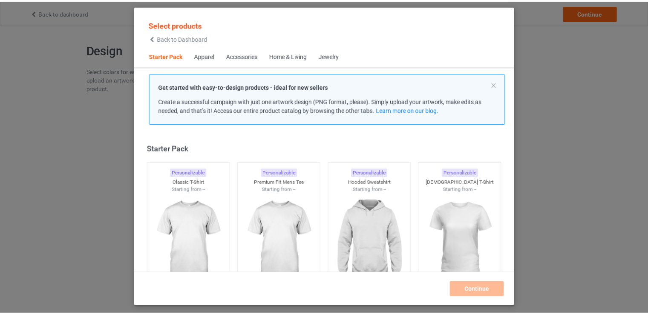
scroll to position [11, 0]
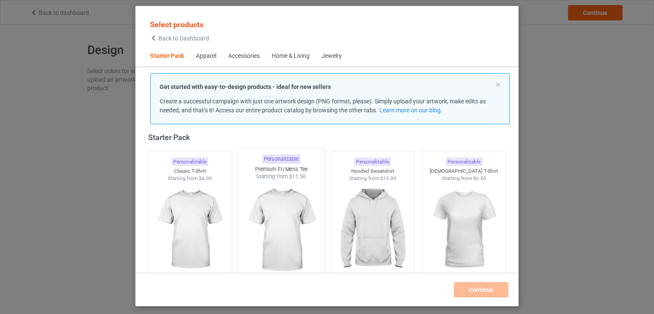
click at [210, 197] on img at bounding box center [190, 229] width 76 height 95
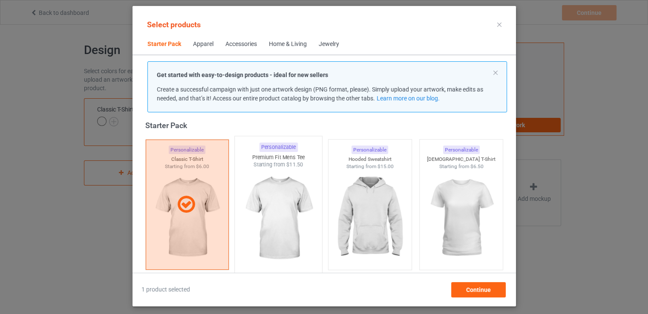
click at [282, 225] on img at bounding box center [278, 219] width 80 height 100
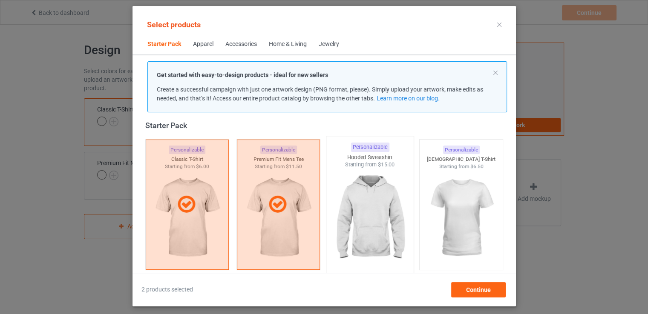
click at [359, 234] on img at bounding box center [370, 219] width 80 height 100
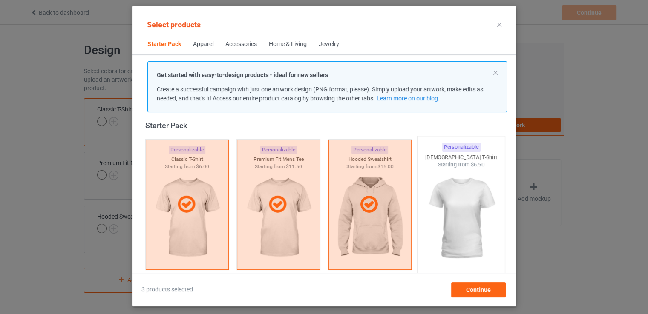
click at [482, 243] on img at bounding box center [461, 219] width 80 height 100
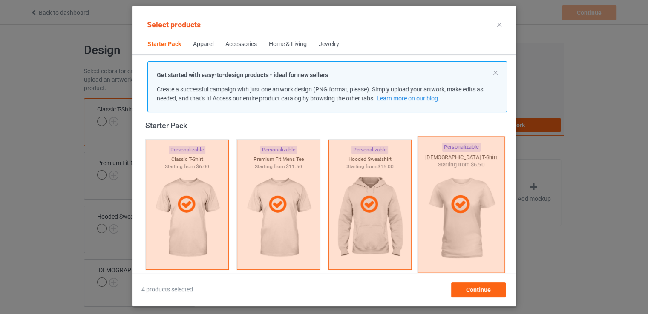
scroll to position [181, 0]
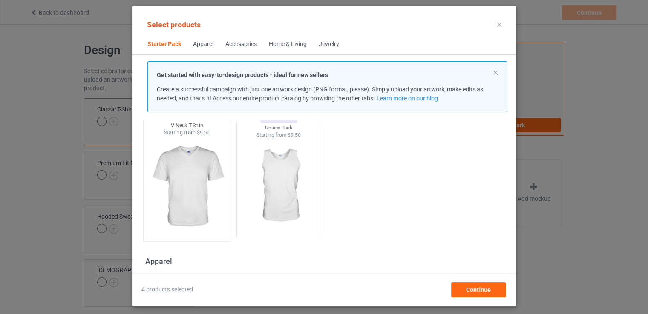
click at [210, 191] on img at bounding box center [187, 187] width 80 height 100
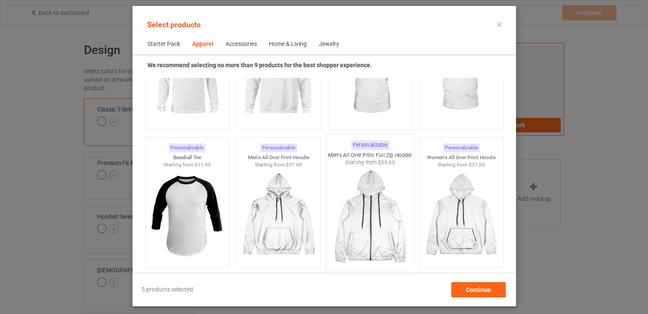
scroll to position [522, 0]
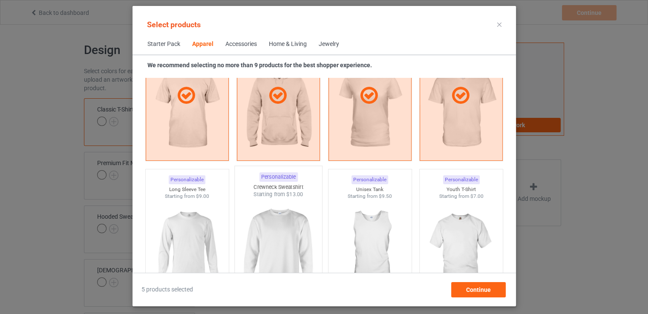
click at [290, 226] on img at bounding box center [278, 248] width 80 height 100
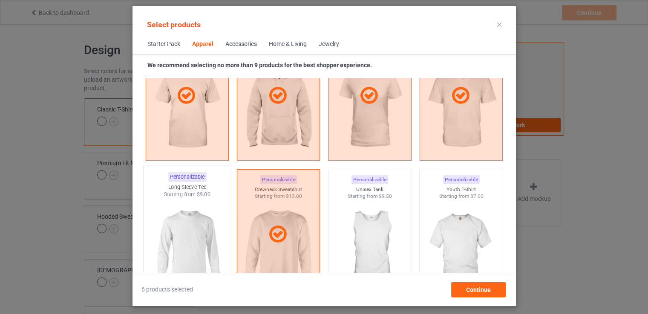
click at [199, 233] on img at bounding box center [187, 248] width 80 height 100
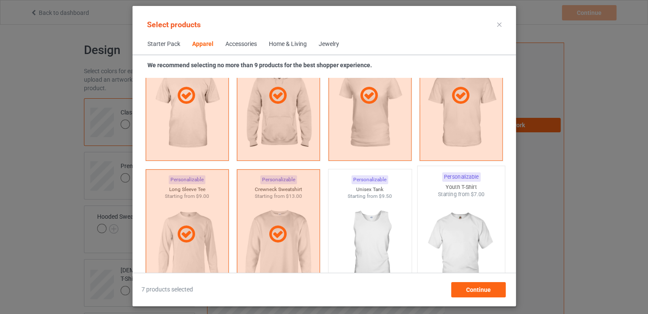
scroll to position [692, 0]
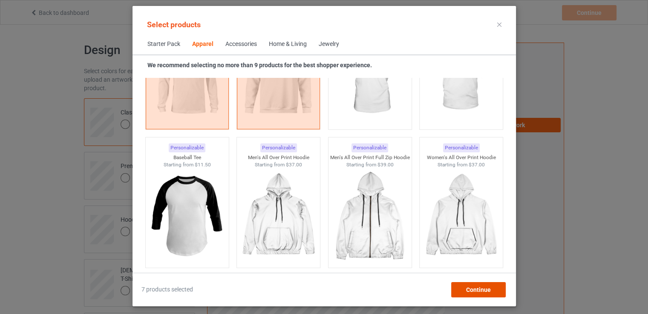
click at [481, 284] on div "Continue" at bounding box center [478, 289] width 55 height 15
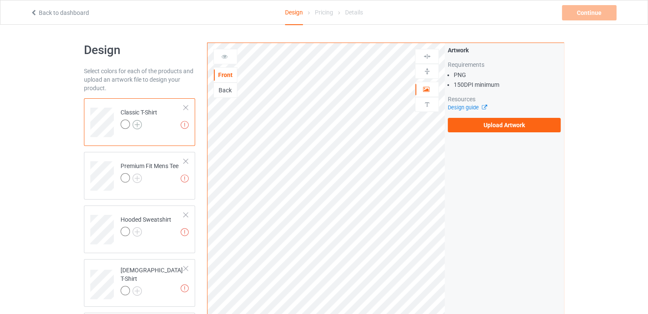
click at [140, 120] on img at bounding box center [136, 124] width 9 height 9
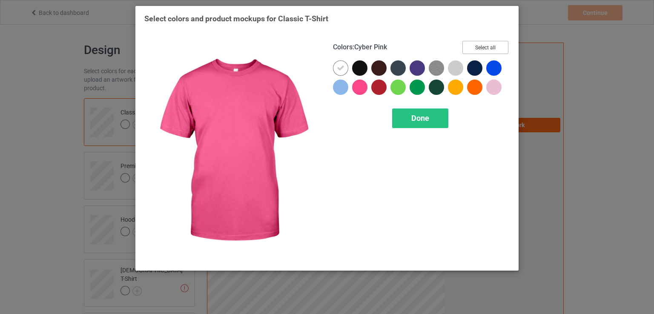
click at [472, 50] on button "Select all" at bounding box center [486, 47] width 46 height 13
click at [472, 50] on button "Reset to Default" at bounding box center [478, 47] width 62 height 13
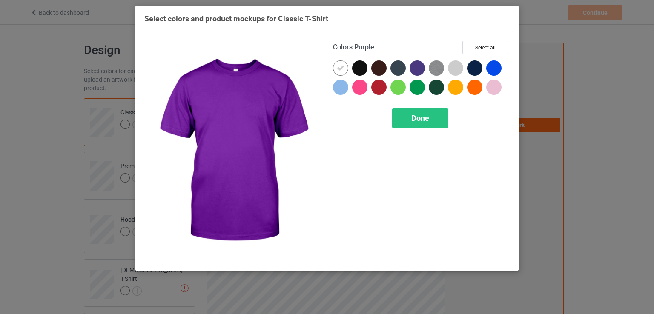
click at [434, 70] on img at bounding box center [436, 67] width 15 height 15
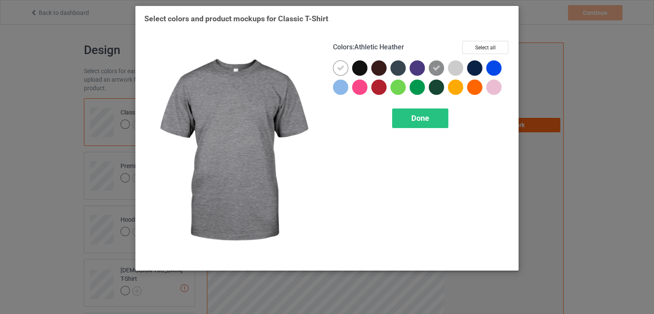
click at [454, 71] on div at bounding box center [455, 67] width 15 height 15
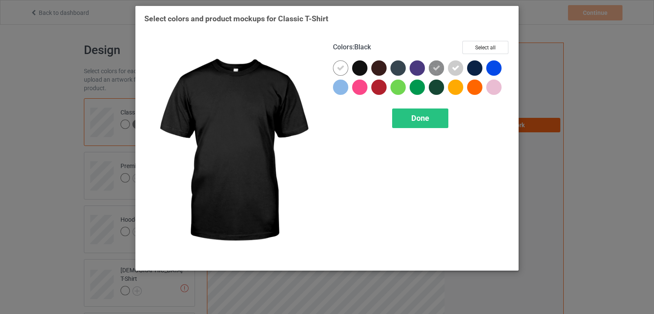
click at [362, 72] on div at bounding box center [359, 67] width 15 height 15
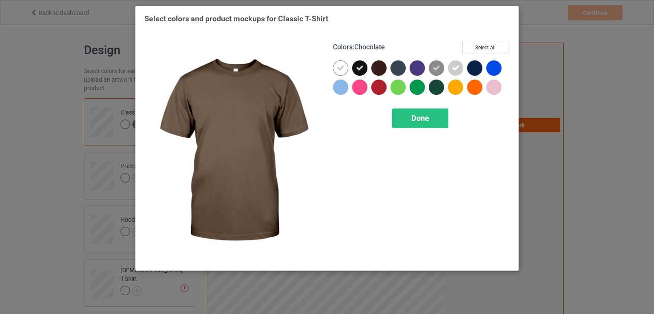
click at [387, 72] on div at bounding box center [380, 69] width 19 height 19
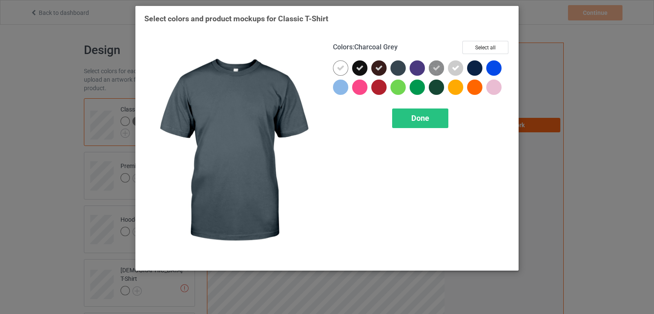
click at [404, 72] on div at bounding box center [398, 67] width 15 height 15
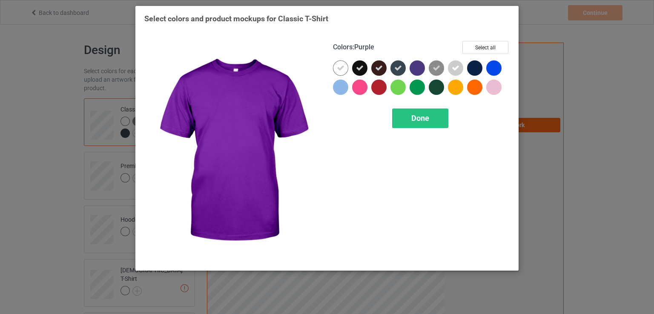
click at [415, 71] on div at bounding box center [417, 67] width 15 height 15
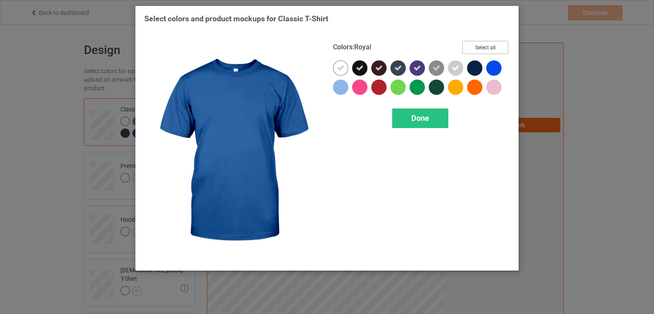
click at [489, 43] on button "Select all" at bounding box center [486, 47] width 46 height 13
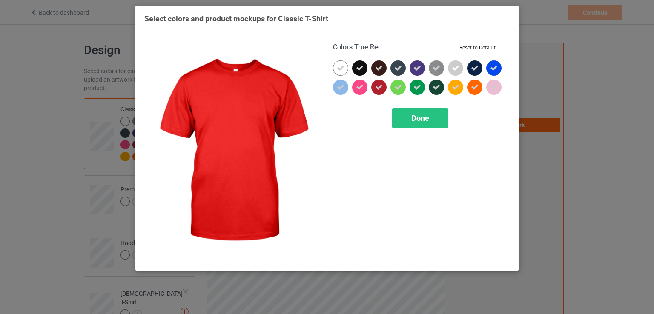
click at [379, 90] on icon at bounding box center [379, 87] width 8 height 8
click at [368, 89] on div at bounding box center [361, 89] width 19 height 19
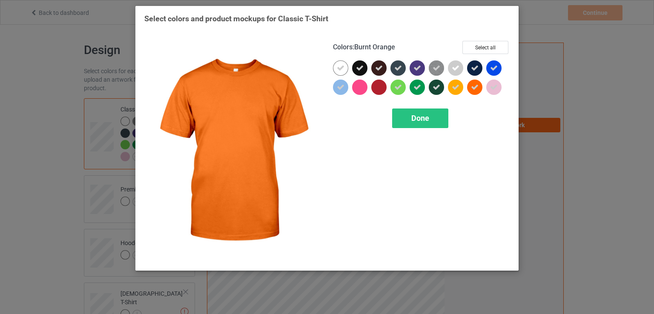
click at [472, 92] on div at bounding box center [474, 87] width 15 height 15
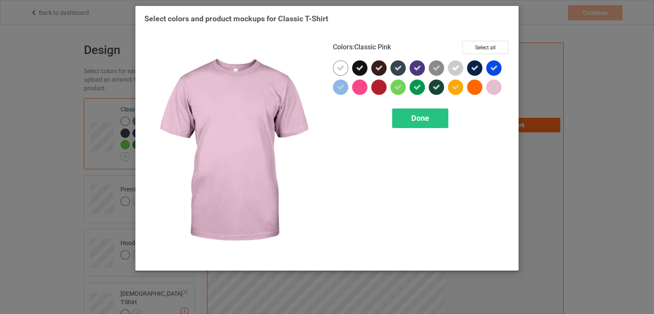
click at [496, 72] on icon at bounding box center [494, 68] width 8 height 8
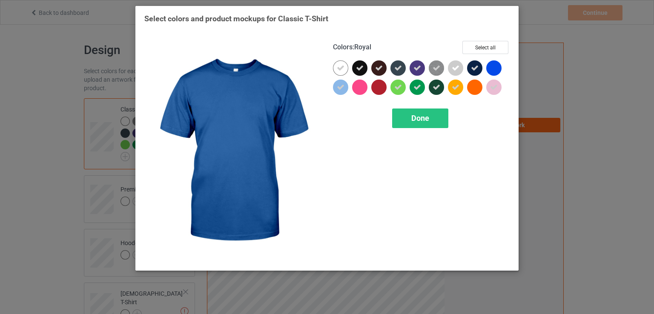
click at [496, 72] on div at bounding box center [493, 67] width 15 height 15
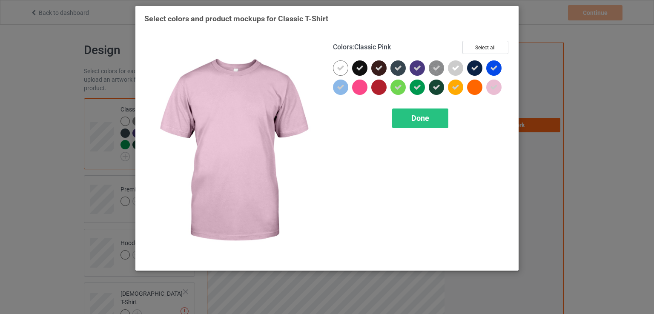
click at [492, 84] on icon at bounding box center [494, 87] width 8 height 8
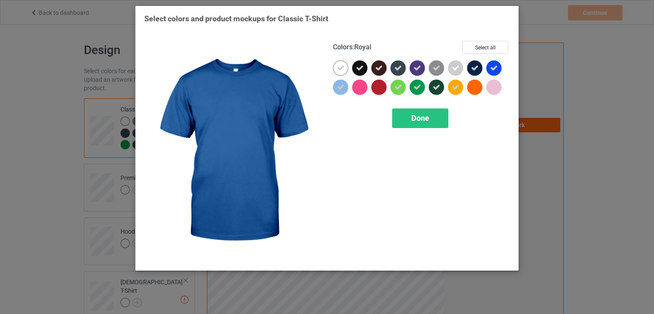
click at [494, 75] on div at bounding box center [493, 67] width 15 height 15
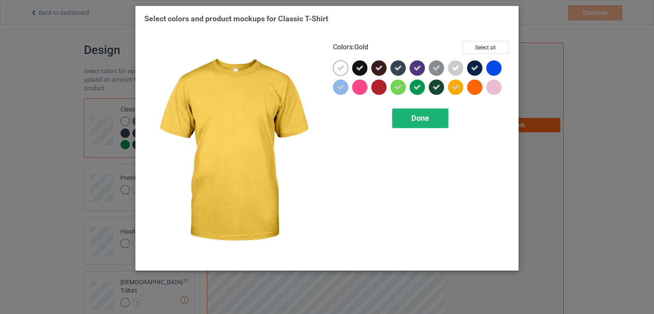
click at [433, 115] on div "Done" at bounding box center [420, 119] width 56 height 20
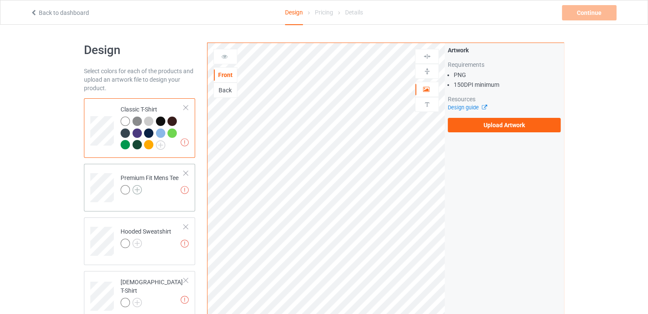
click at [138, 192] on img at bounding box center [136, 189] width 9 height 9
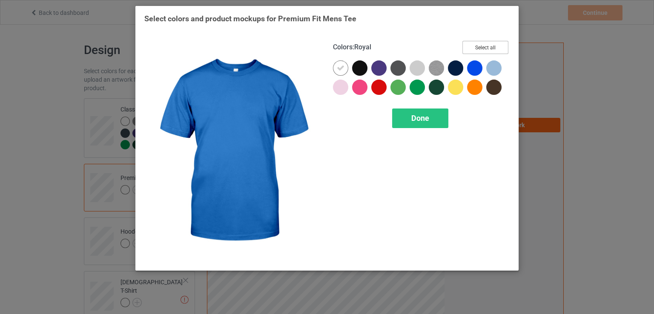
click at [483, 48] on button "Select all" at bounding box center [486, 47] width 46 height 13
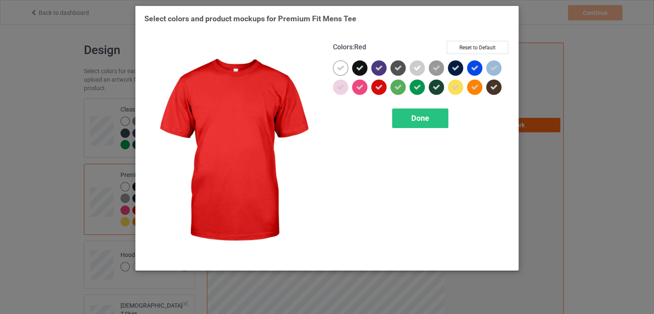
click at [380, 87] on icon at bounding box center [379, 87] width 8 height 8
click at [363, 91] on icon at bounding box center [360, 87] width 8 height 8
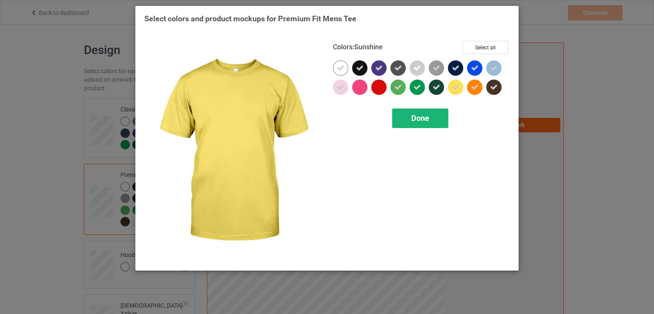
click at [422, 118] on span "Done" at bounding box center [420, 118] width 18 height 9
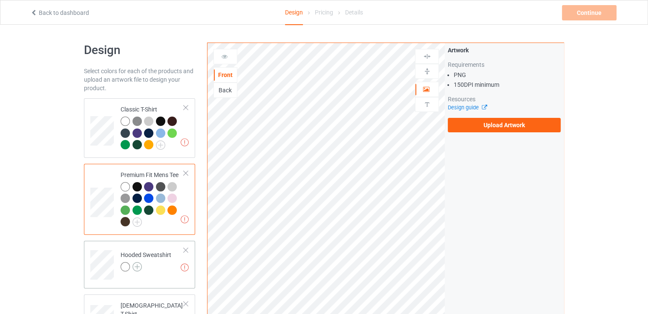
click at [135, 269] on img at bounding box center [136, 266] width 9 height 9
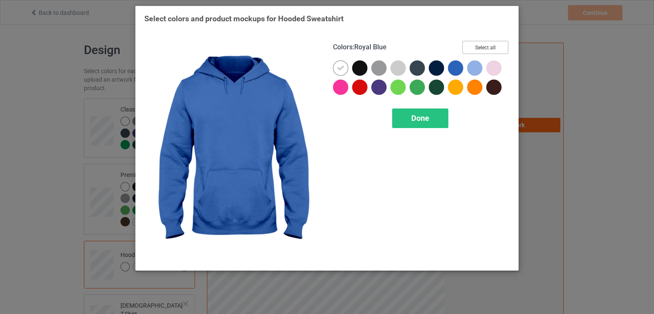
click at [468, 53] on button "Select all" at bounding box center [486, 47] width 46 height 13
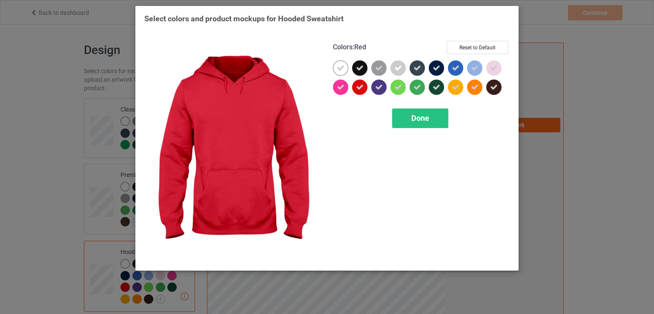
click at [359, 89] on icon at bounding box center [360, 87] width 8 height 8
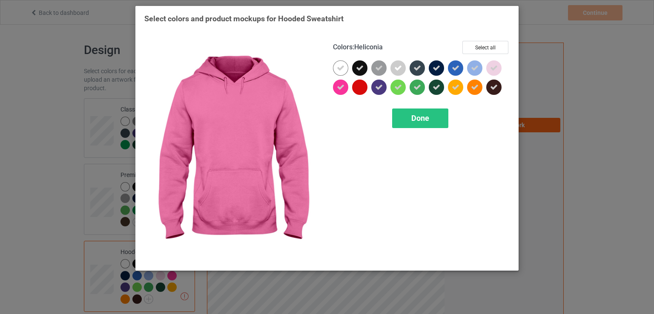
click at [344, 93] on div at bounding box center [340, 87] width 15 height 15
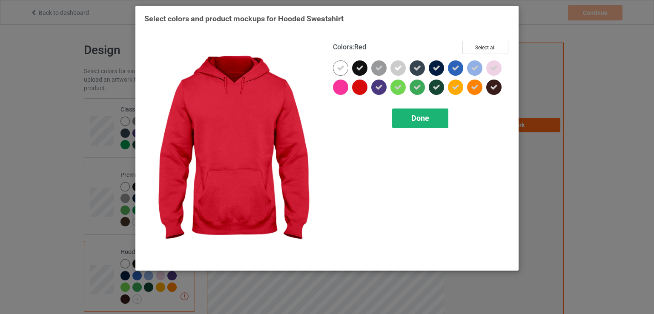
click at [437, 125] on div "Done" at bounding box center [420, 119] width 56 height 20
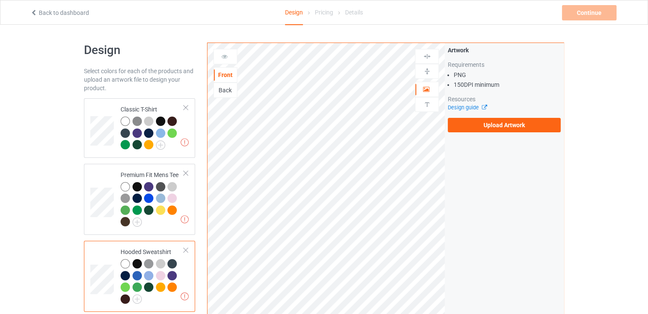
scroll to position [170, 0]
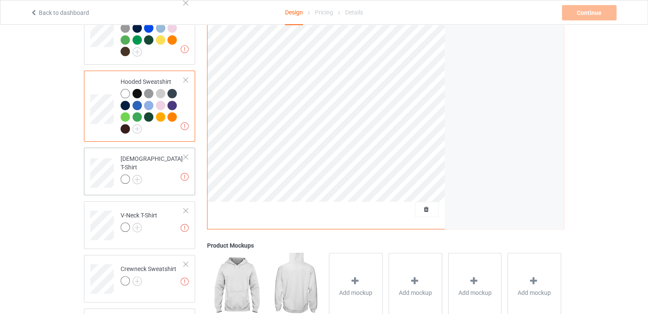
click at [141, 167] on div "[DEMOGRAPHIC_DATA] T-Shirt" at bounding box center [152, 169] width 63 height 29
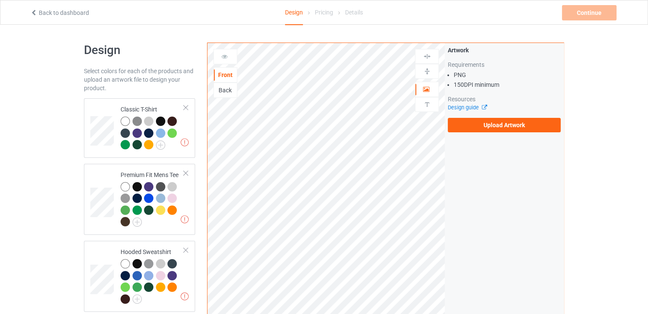
scroll to position [170, 0]
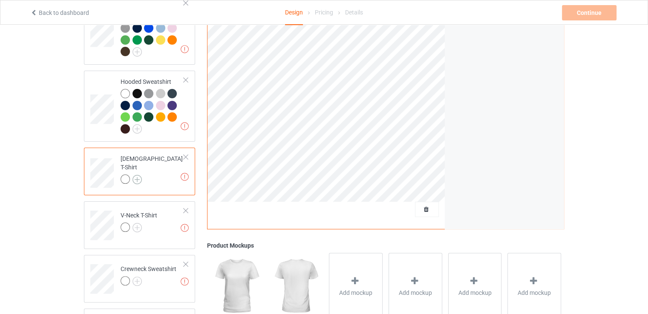
click at [138, 175] on img at bounding box center [136, 179] width 9 height 9
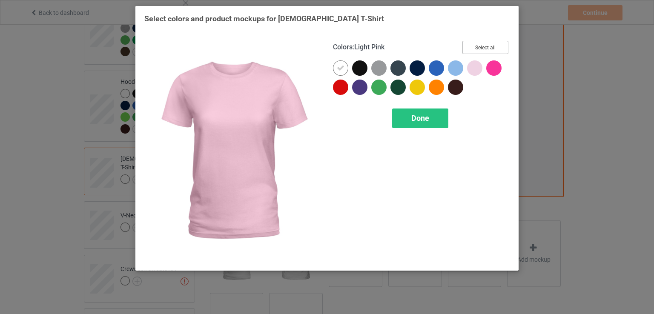
click at [484, 46] on button "Select all" at bounding box center [486, 47] width 46 height 13
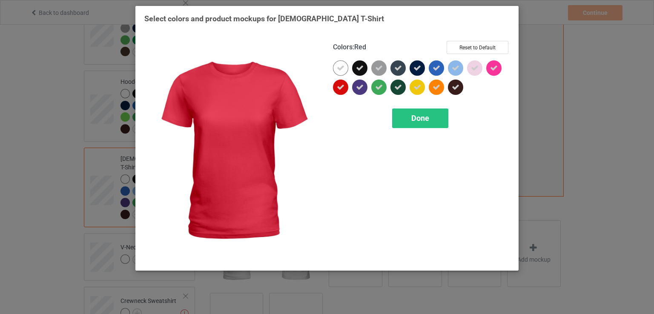
click at [338, 87] on icon at bounding box center [341, 87] width 8 height 8
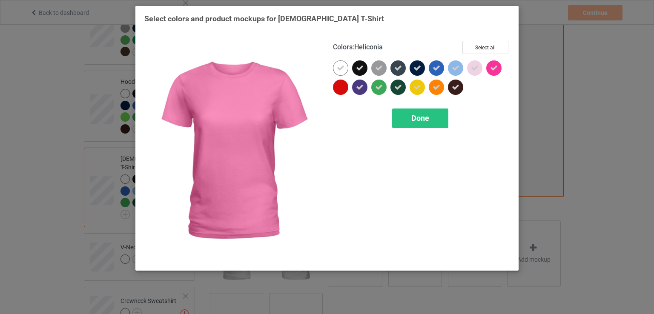
click at [501, 66] on div at bounding box center [493, 67] width 15 height 15
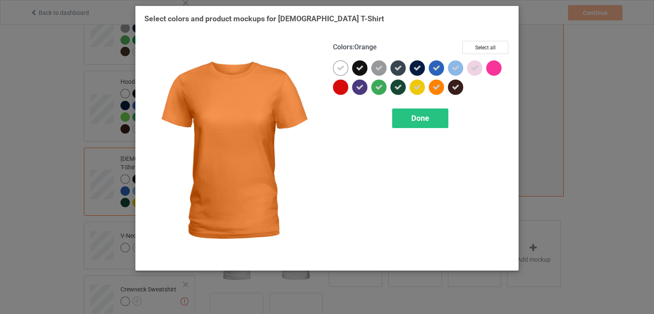
click at [436, 84] on icon at bounding box center [437, 87] width 8 height 8
click at [425, 115] on span "Done" at bounding box center [420, 118] width 18 height 9
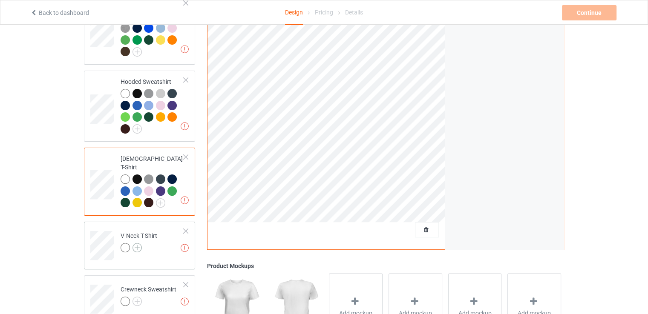
click at [138, 243] on img at bounding box center [136, 247] width 9 height 9
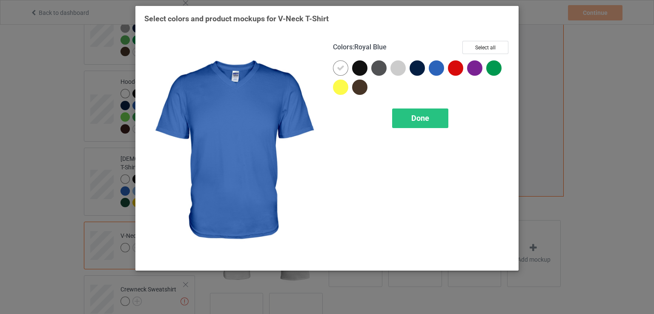
click at [462, 50] on div "Colors : Royal Blue Select all" at bounding box center [421, 51] width 177 height 20
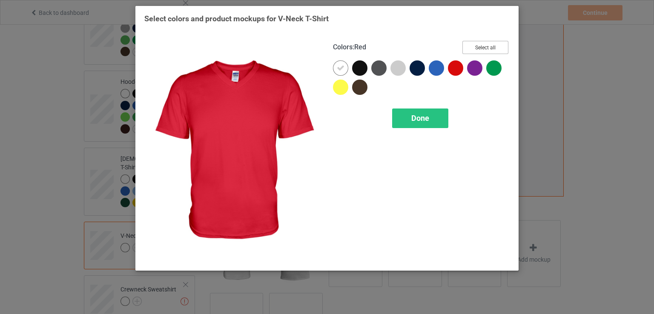
click at [473, 44] on button "Select all" at bounding box center [486, 47] width 46 height 13
click at [462, 61] on div at bounding box center [457, 69] width 19 height 19
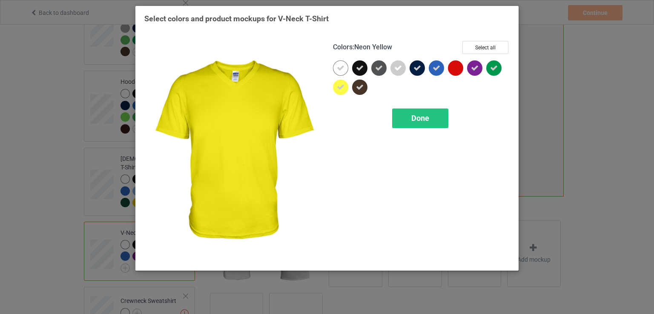
click at [338, 89] on icon at bounding box center [341, 87] width 8 height 8
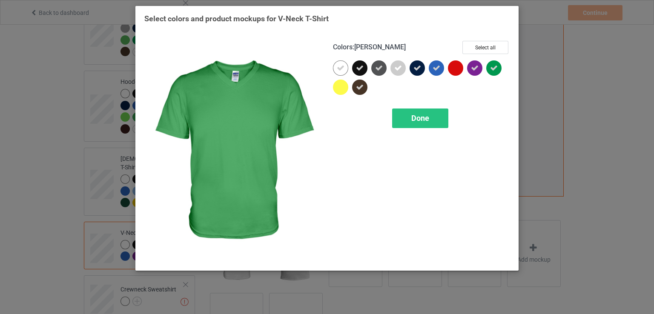
drag, startPoint x: 497, startPoint y: 62, endPoint x: 474, endPoint y: 80, distance: 29.3
click at [497, 62] on div at bounding box center [493, 67] width 15 height 15
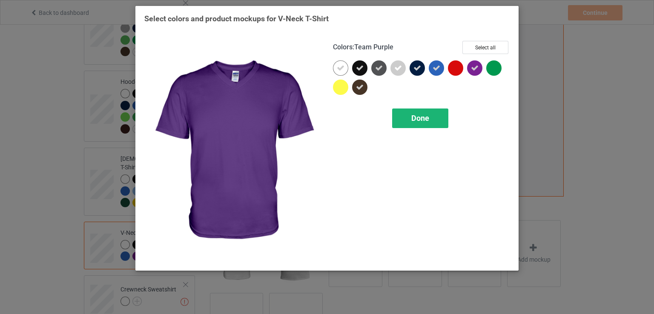
click at [434, 114] on div "Done" at bounding box center [420, 119] width 56 height 20
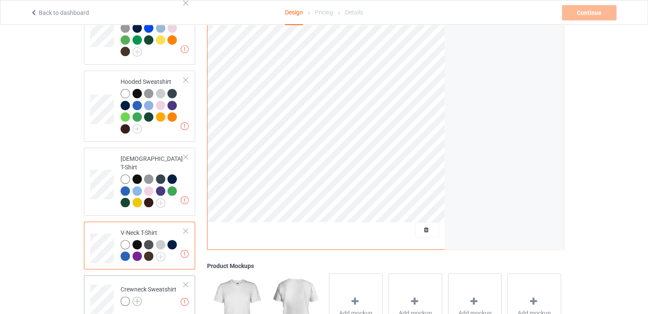
click at [136, 297] on img at bounding box center [136, 301] width 9 height 9
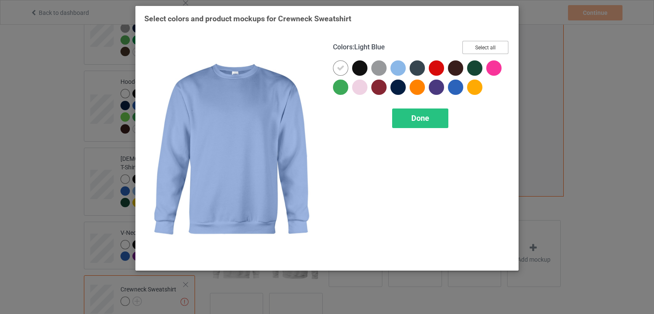
click at [485, 45] on button "Select all" at bounding box center [486, 47] width 46 height 13
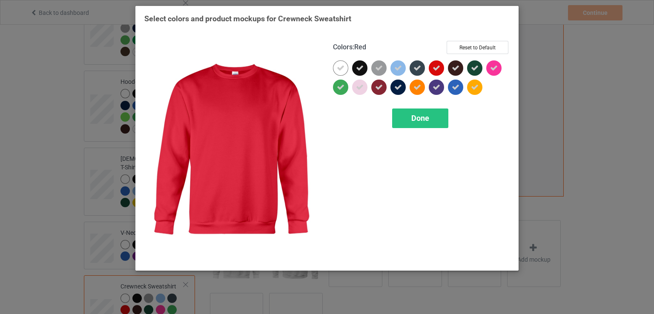
click at [436, 68] on icon at bounding box center [437, 68] width 8 height 8
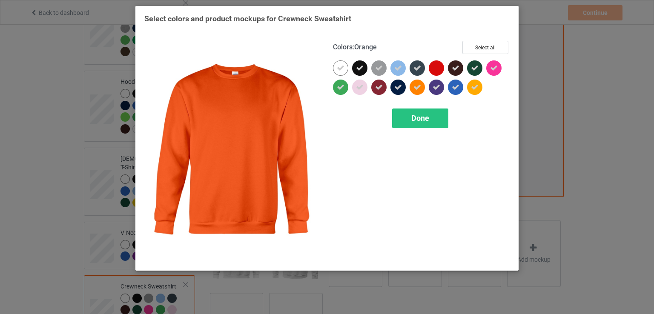
click at [417, 94] on div at bounding box center [417, 87] width 15 height 15
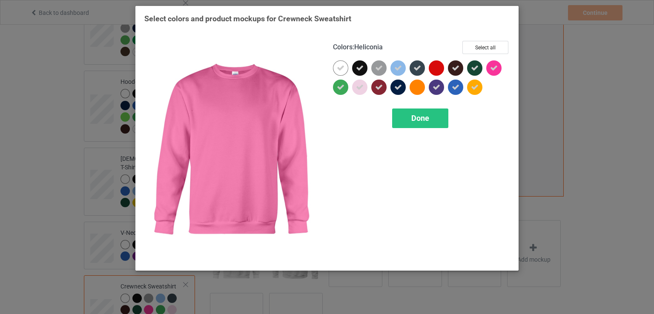
click at [492, 69] on icon at bounding box center [494, 68] width 8 height 8
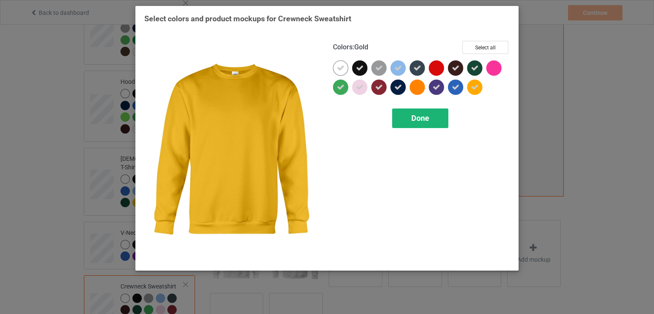
drag, startPoint x: 475, startPoint y: 89, endPoint x: 423, endPoint y: 113, distance: 56.6
click at [475, 91] on icon at bounding box center [475, 87] width 8 height 8
click at [422, 114] on span "Done" at bounding box center [420, 118] width 18 height 9
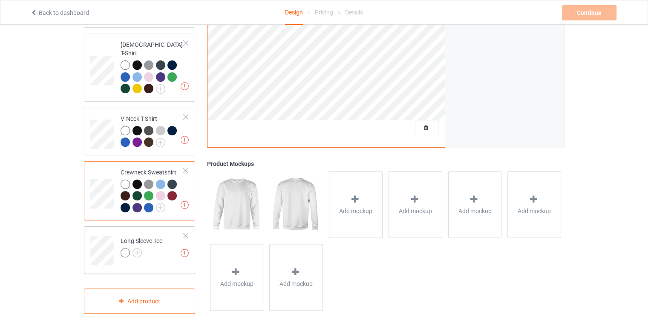
scroll to position [292, 0]
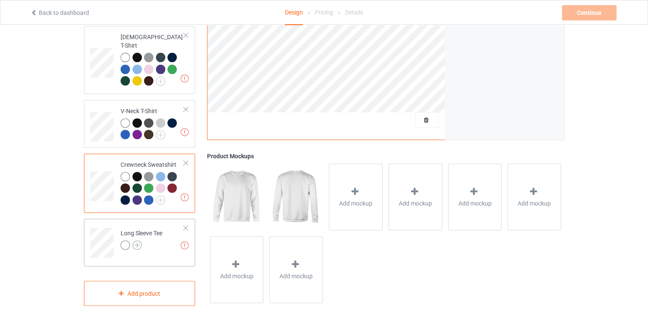
click at [135, 241] on img at bounding box center [136, 245] width 9 height 9
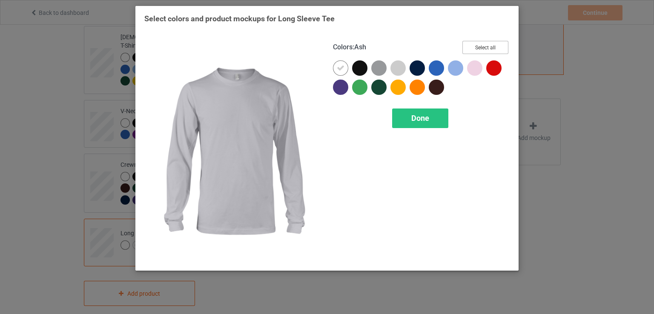
click at [474, 48] on button "Select all" at bounding box center [486, 47] width 46 height 13
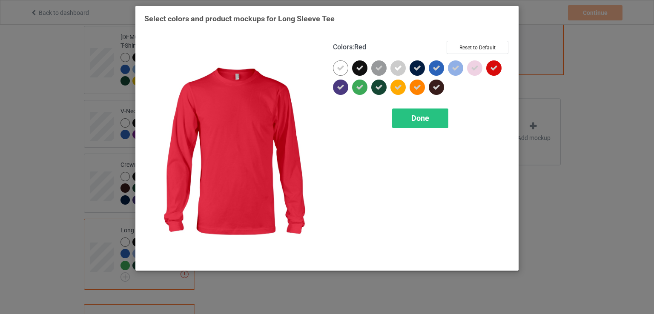
click at [491, 66] on div at bounding box center [493, 67] width 15 height 15
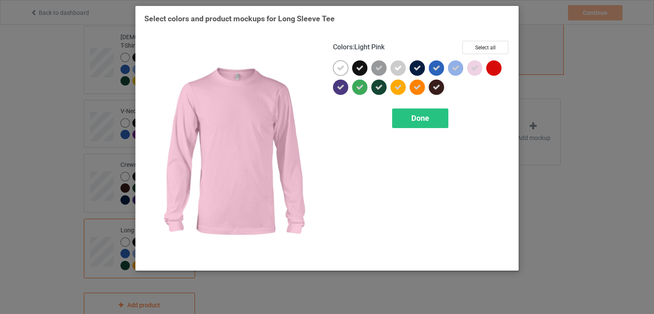
click at [477, 68] on icon at bounding box center [475, 68] width 8 height 8
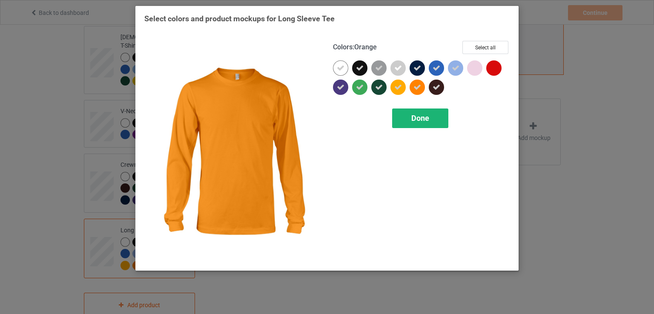
click at [422, 115] on span "Done" at bounding box center [420, 118] width 18 height 9
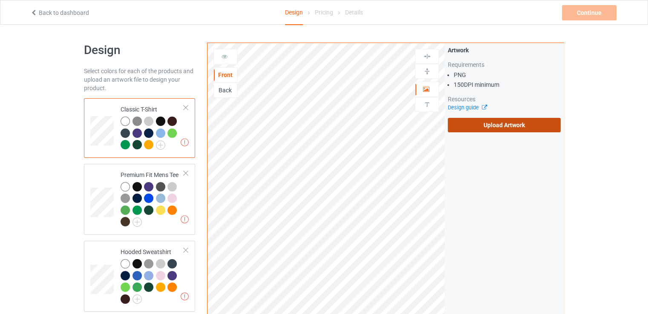
click at [476, 126] on label "Upload Artwork" at bounding box center [504, 125] width 113 height 14
click at [0, 0] on input "Upload Artwork" at bounding box center [0, 0] width 0 height 0
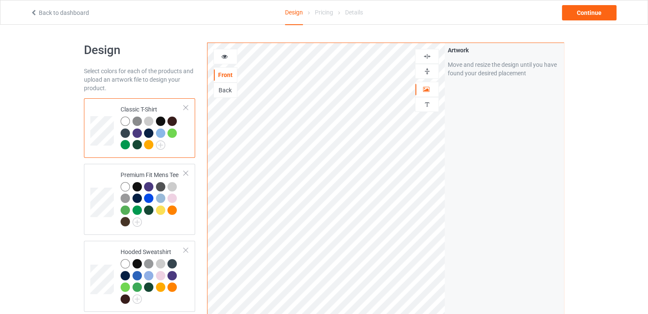
click at [227, 57] on icon at bounding box center [224, 55] width 7 height 6
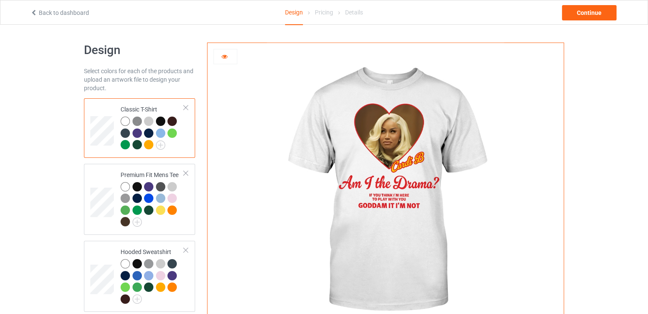
click at [222, 54] on icon at bounding box center [224, 55] width 7 height 6
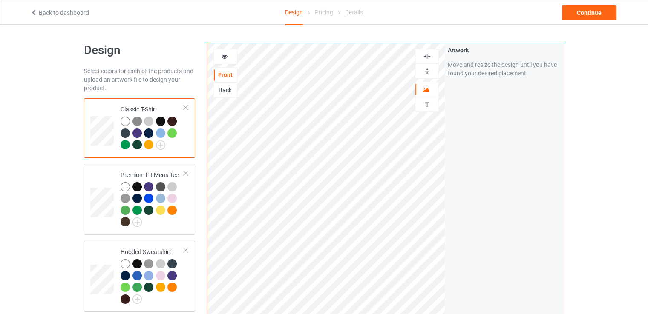
click at [233, 60] on div at bounding box center [225, 56] width 23 height 9
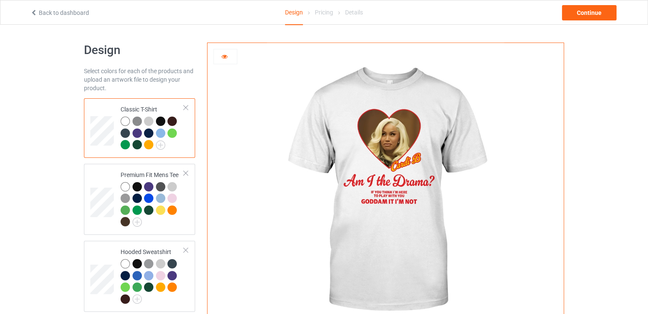
click at [377, 147] on img at bounding box center [385, 191] width 237 height 296
click at [221, 51] on div at bounding box center [225, 56] width 24 height 15
click at [231, 55] on div at bounding box center [225, 56] width 23 height 9
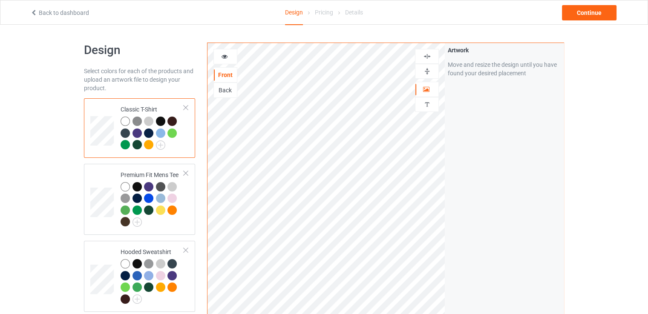
click at [428, 57] on img at bounding box center [427, 56] width 8 height 8
click at [217, 58] on div at bounding box center [225, 56] width 23 height 9
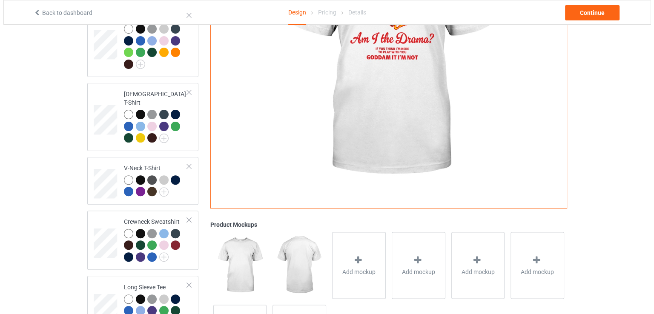
scroll to position [304, 0]
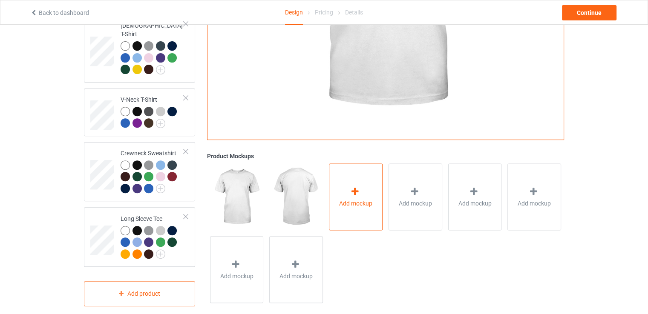
click at [365, 199] on span "Add mockup" at bounding box center [355, 203] width 33 height 9
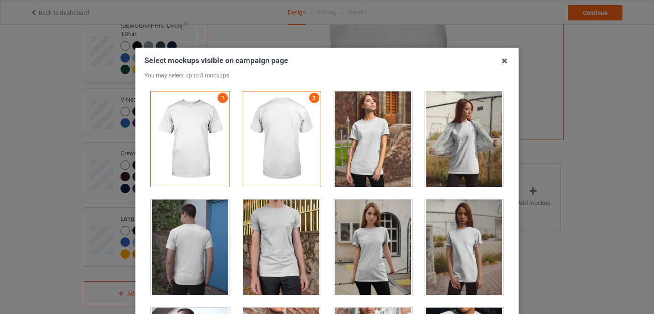
click at [443, 167] on div at bounding box center [464, 139] width 79 height 95
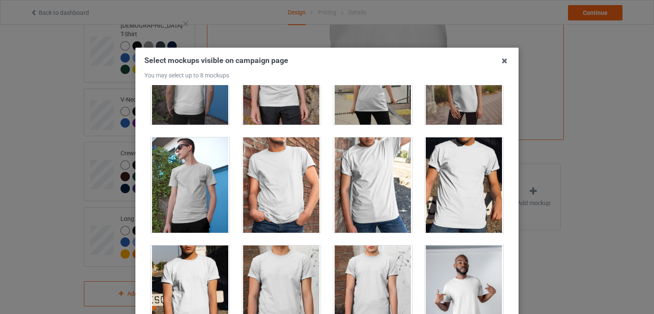
scroll to position [341, 0]
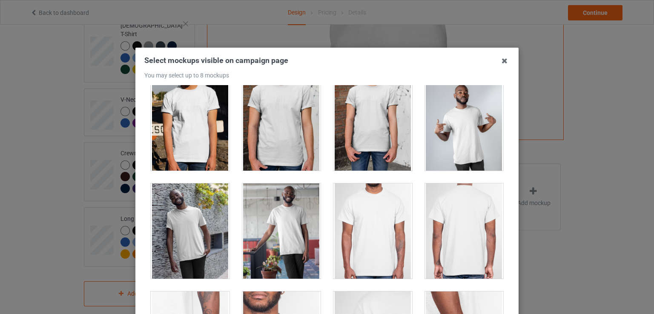
click at [459, 147] on div at bounding box center [464, 122] width 79 height 95
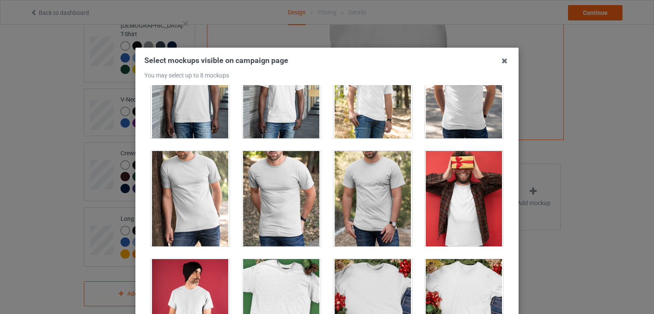
scroll to position [1192, 0]
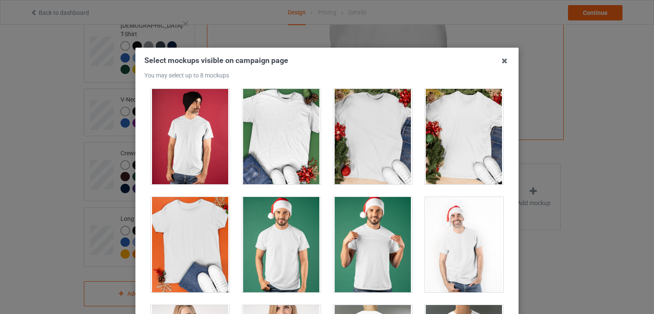
click at [298, 157] on div at bounding box center [281, 136] width 79 height 95
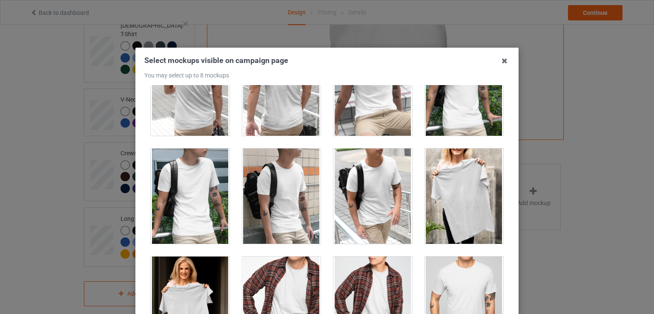
scroll to position [2385, 0]
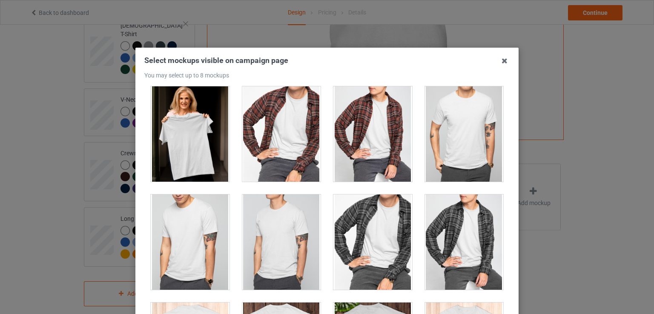
click at [223, 133] on div at bounding box center [190, 133] width 79 height 95
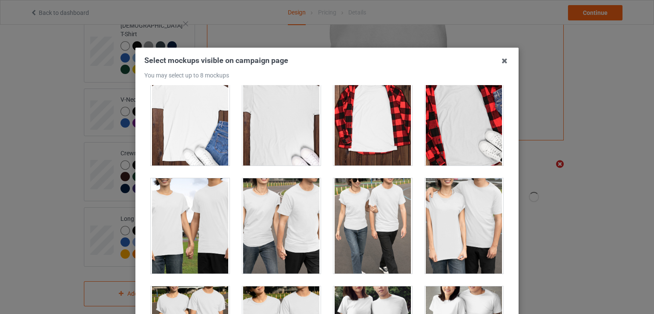
scroll to position [2896, 0]
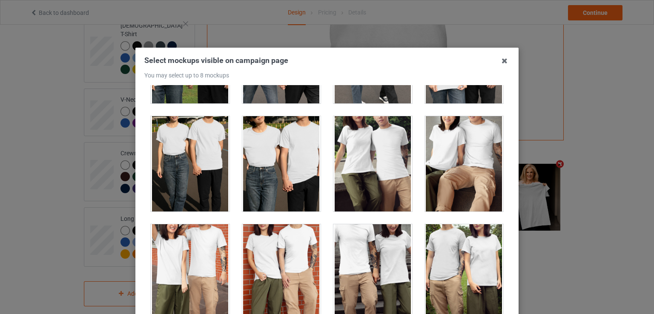
click at [377, 178] on div at bounding box center [372, 163] width 79 height 95
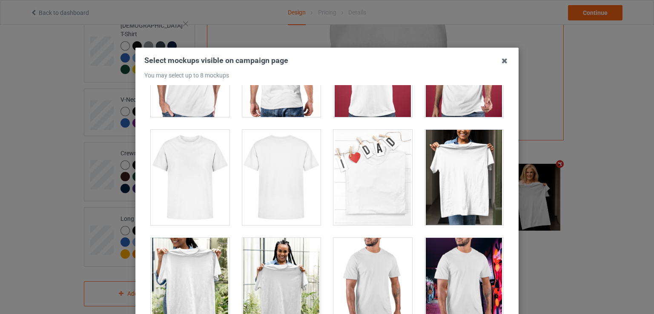
click at [270, 261] on div at bounding box center [281, 285] width 79 height 95
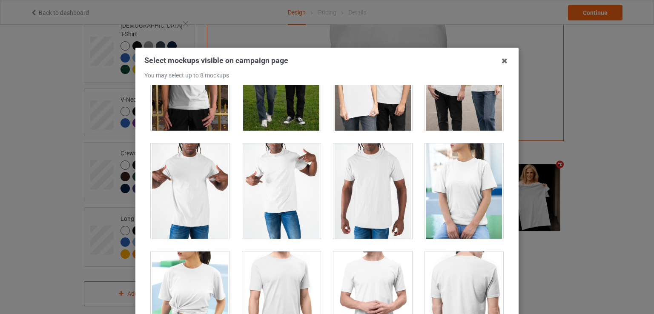
scroll to position [4940, 0]
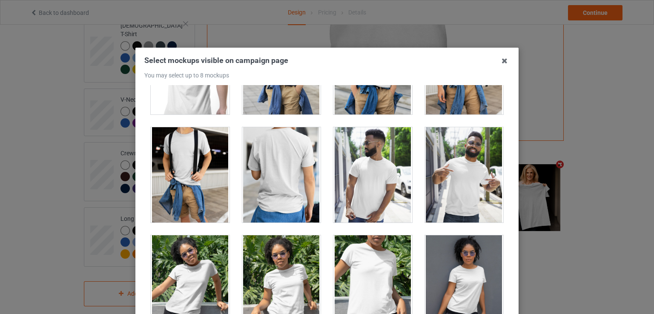
click at [194, 248] on div at bounding box center [190, 283] width 79 height 95
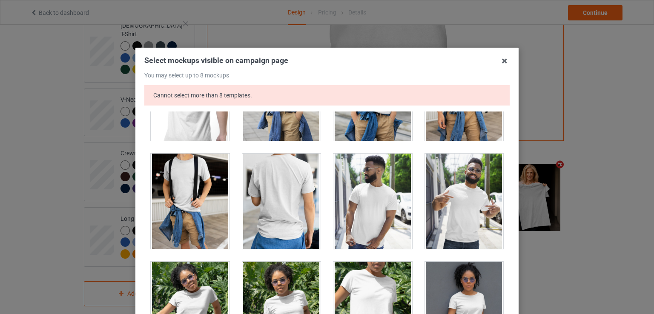
click at [203, 263] on div at bounding box center [190, 309] width 79 height 95
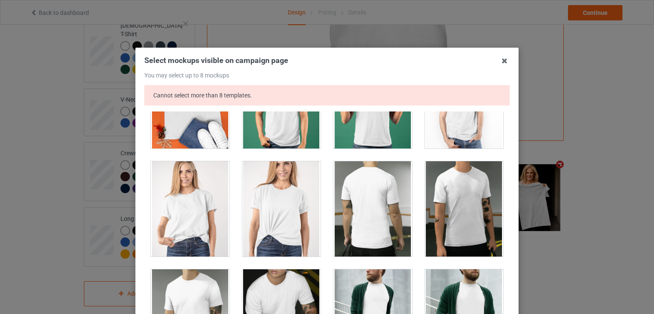
scroll to position [1192, 0]
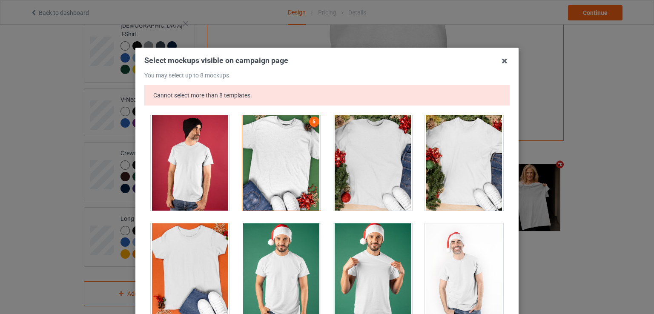
click at [275, 174] on div at bounding box center [281, 162] width 79 height 95
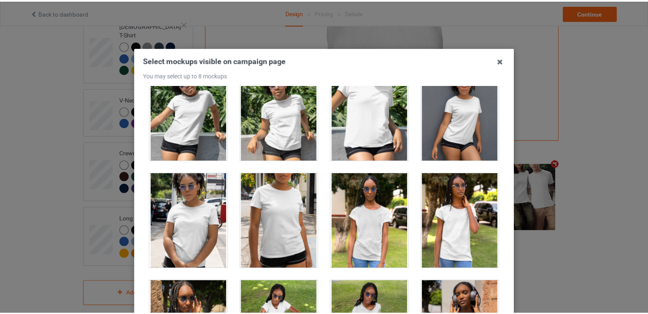
scroll to position [5281, 0]
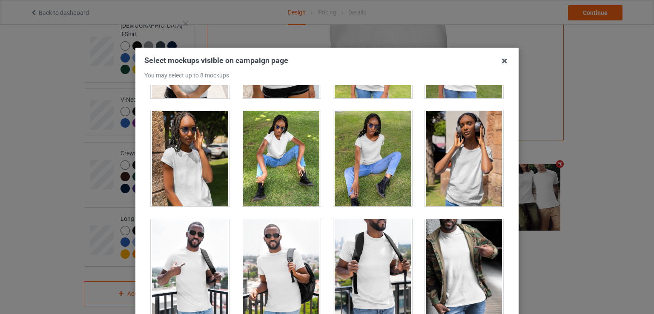
click at [459, 181] on div at bounding box center [464, 158] width 79 height 95
click at [502, 60] on icon at bounding box center [505, 61] width 14 height 14
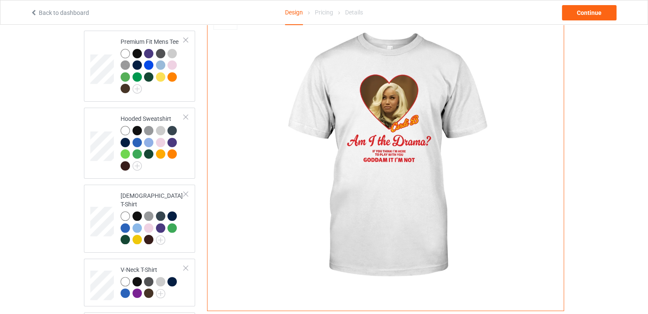
scroll to position [0, 0]
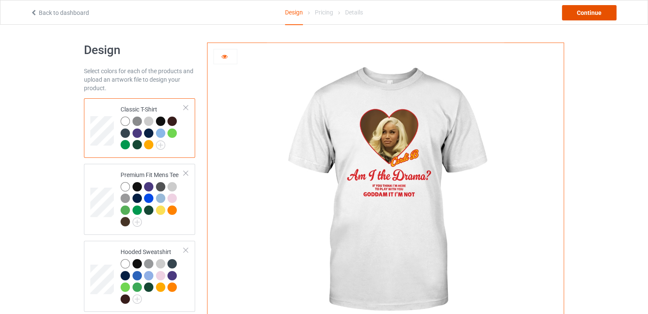
click at [590, 15] on div "Continue" at bounding box center [589, 12] width 55 height 15
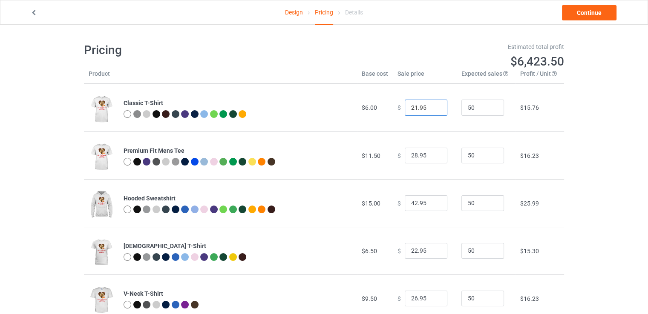
click at [432, 108] on input "21.95" at bounding box center [426, 108] width 43 height 16
click at [429, 109] on input "20.95" at bounding box center [426, 108] width 43 height 16
click at [430, 109] on input "19.95" at bounding box center [426, 108] width 43 height 16
click at [430, 104] on input "20.95" at bounding box center [426, 108] width 43 height 16
click at [430, 104] on input "21.95" at bounding box center [426, 108] width 43 height 16
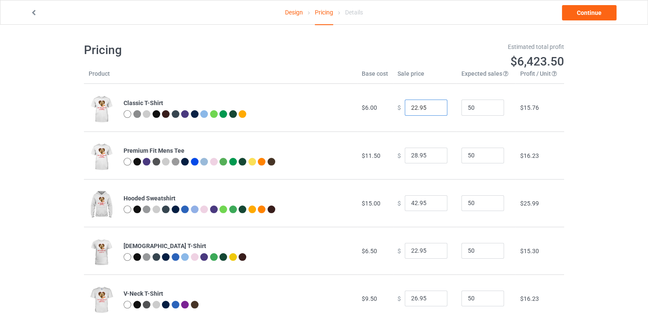
type input "22.95"
click at [430, 104] on input "22.95" at bounding box center [426, 108] width 43 height 16
click at [432, 156] on input "27.95" at bounding box center [426, 156] width 43 height 16
click at [432, 156] on input "26.95" at bounding box center [426, 156] width 43 height 16
type input "25.95"
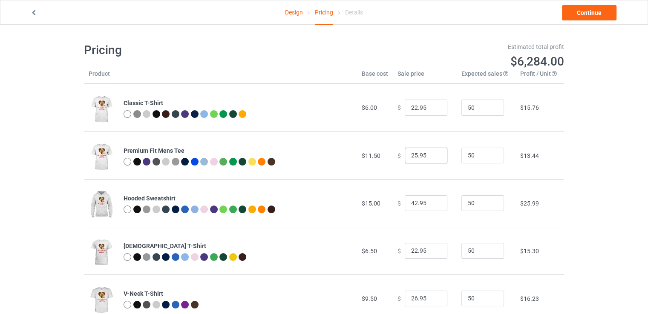
click at [432, 156] on input "25.95" at bounding box center [426, 156] width 43 height 16
click at [433, 203] on input "43.95" at bounding box center [426, 203] width 43 height 16
click at [433, 203] on input "44.95" at bounding box center [426, 203] width 43 height 16
click at [433, 203] on input "45.95" at bounding box center [426, 203] width 43 height 16
click at [433, 203] on input "46.95" at bounding box center [426, 203] width 43 height 16
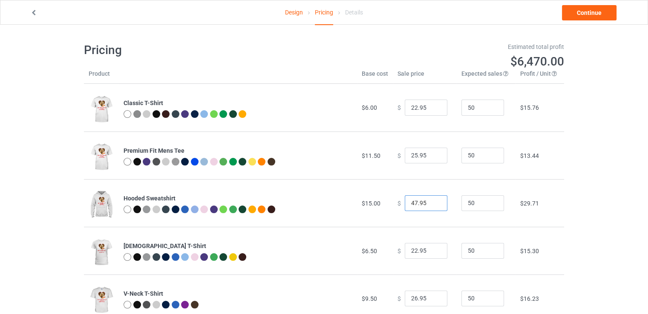
click at [433, 203] on input "47.95" at bounding box center [426, 203] width 43 height 16
click at [433, 203] on input "48.95" at bounding box center [426, 203] width 43 height 16
click at [433, 203] on input "49.95" at bounding box center [426, 203] width 43 height 16
click at [433, 197] on input "49.95" at bounding box center [426, 203] width 43 height 16
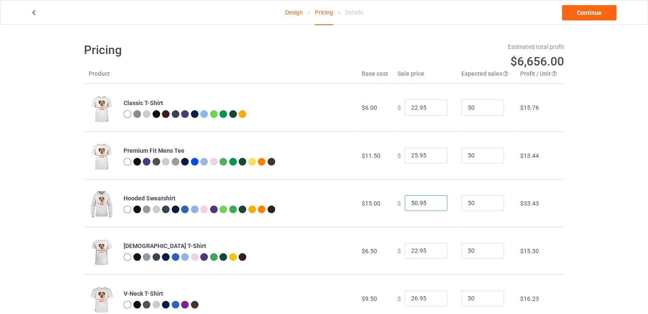
click at [433, 202] on input "50.95" at bounding box center [426, 203] width 43 height 16
click at [433, 202] on input "51.95" at bounding box center [426, 203] width 43 height 16
click at [433, 202] on input "52.95" at bounding box center [426, 203] width 43 height 16
click at [433, 202] on input "53.95" at bounding box center [426, 203] width 43 height 16
click at [433, 202] on input "54.95" at bounding box center [426, 203] width 43 height 16
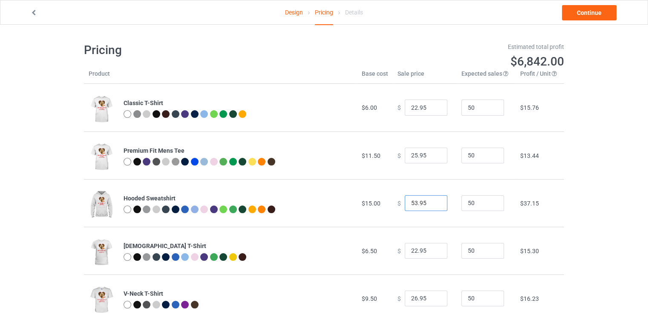
click at [432, 205] on input "53.95" at bounding box center [426, 203] width 43 height 16
click at [432, 205] on input "52.95" at bounding box center [426, 203] width 43 height 16
click at [432, 205] on input "41.95" at bounding box center [426, 203] width 43 height 16
click at [432, 205] on input "40.95" at bounding box center [426, 203] width 43 height 16
click at [432, 205] on input "39.95" at bounding box center [426, 203] width 43 height 16
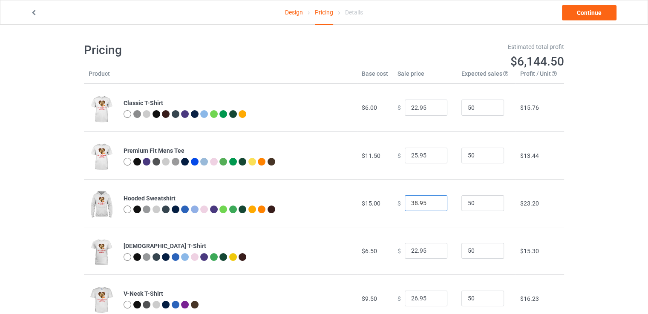
type input "38.95"
click at [432, 205] on input "38.95" at bounding box center [426, 203] width 43 height 16
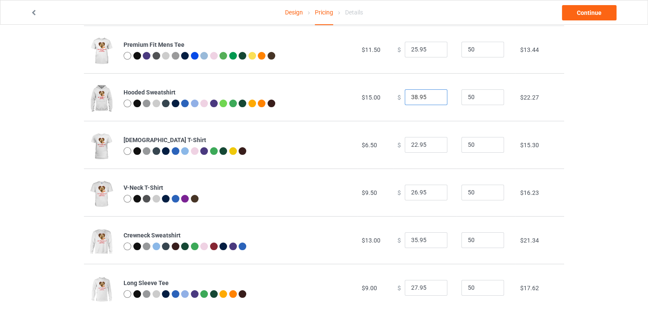
scroll to position [121, 0]
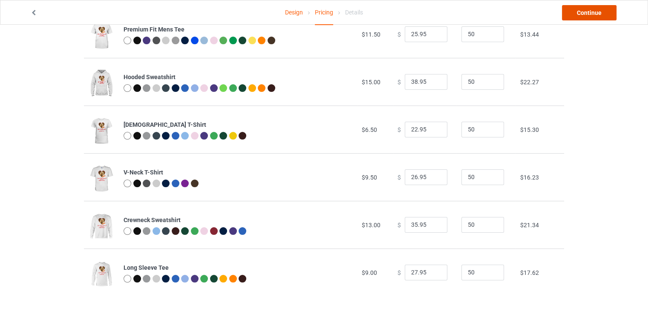
click at [578, 16] on link "Continue" at bounding box center [589, 12] width 55 height 15
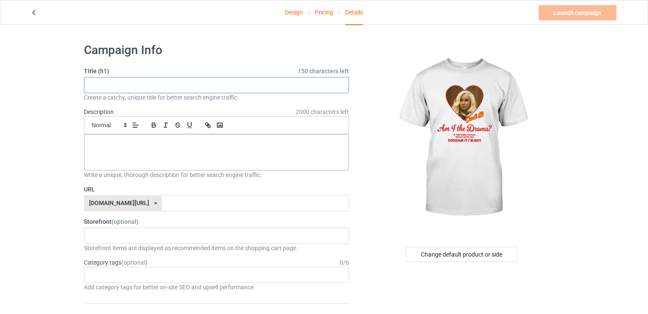
click at [218, 82] on input "text" at bounding box center [216, 85] width 265 height 16
click at [234, 88] on input "Am a the drama" at bounding box center [216, 85] width 265 height 16
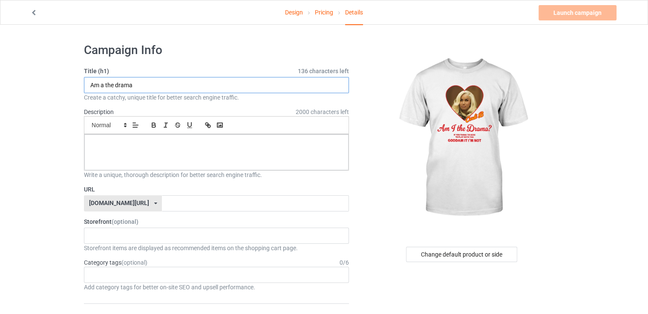
paste input "limited edition"
click at [112, 87] on input "limited edition" at bounding box center [216, 85] width 265 height 16
click at [89, 84] on input "limited Edition" at bounding box center [216, 85] width 265 height 16
type input "Limited Edition"
click at [159, 169] on div at bounding box center [216, 153] width 264 height 36
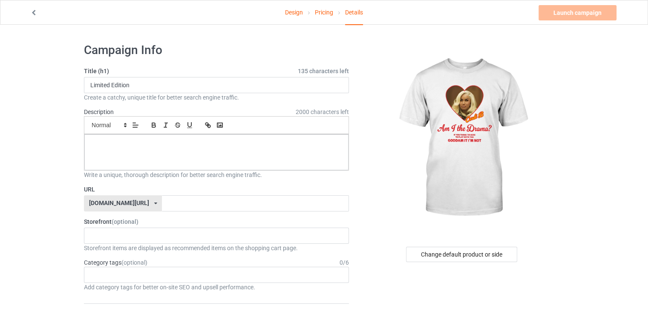
click at [159, 98] on div "Create a catchy, unique title for better search engine traffic." at bounding box center [216, 97] width 265 height 9
click at [163, 88] on input "Limited Edition" at bounding box center [216, 85] width 265 height 16
click at [146, 150] on div at bounding box center [216, 153] width 264 height 36
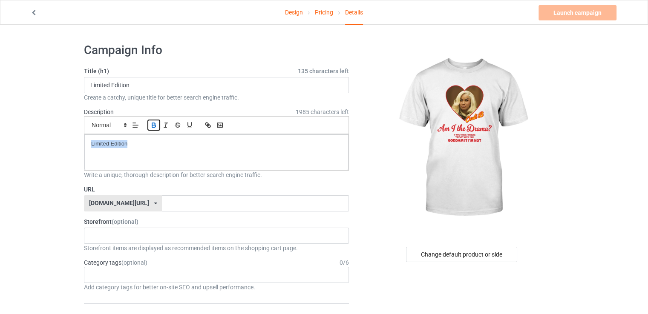
click at [155, 126] on icon "button" at bounding box center [153, 126] width 3 height 2
click at [283, 145] on p "Limited Edition" at bounding box center [216, 144] width 250 height 8
click at [192, 195] on input "text" at bounding box center [255, 203] width 187 height 16
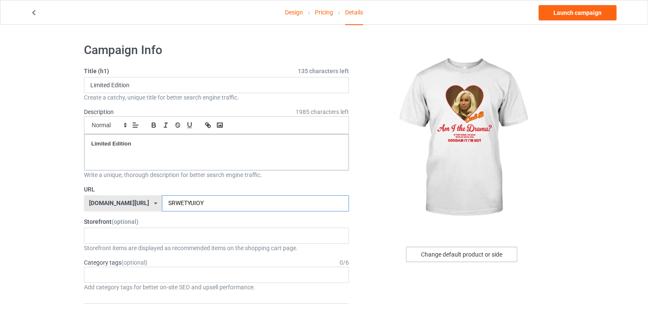
type input "SRWETYUIOY"
click at [485, 247] on div "Change default product or side" at bounding box center [461, 254] width 111 height 15
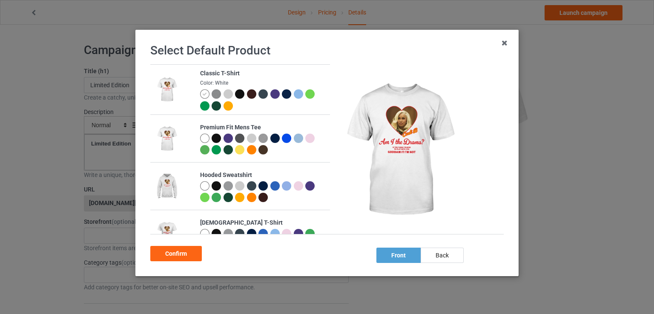
scroll to position [28, 0]
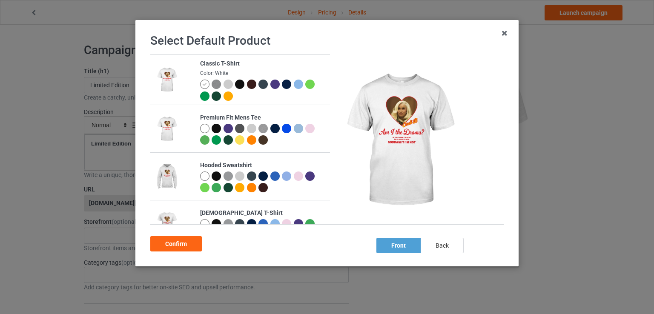
click at [445, 240] on div "back" at bounding box center [442, 245] width 43 height 15
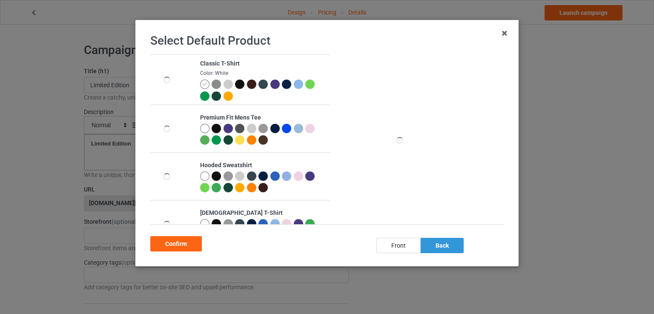
click at [445, 240] on div "back" at bounding box center [442, 245] width 43 height 15
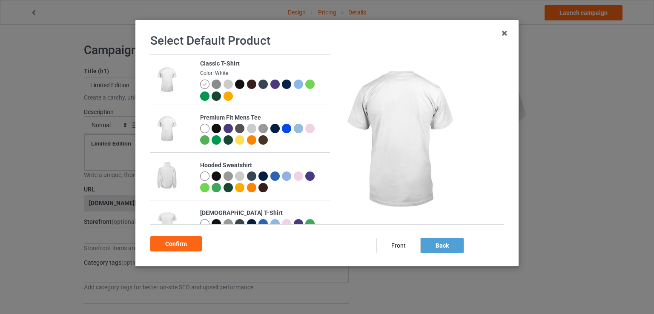
drag, startPoint x: 392, startPoint y: 244, endPoint x: 477, endPoint y: 46, distance: 214.6
click at [394, 244] on div "front" at bounding box center [398, 245] width 44 height 15
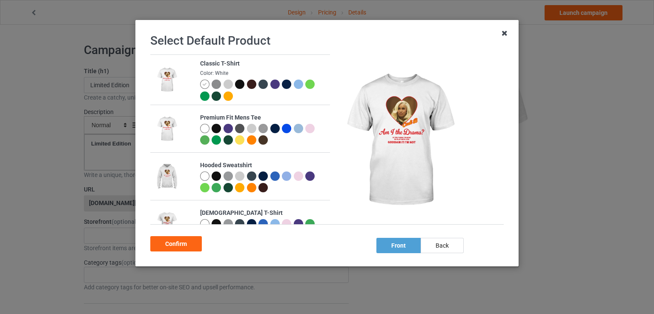
click at [500, 36] on icon at bounding box center [505, 33] width 14 height 14
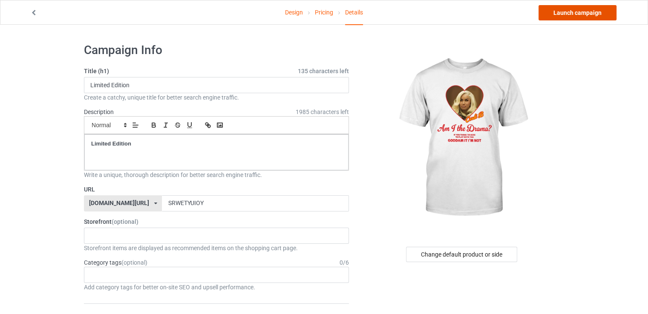
click at [574, 11] on link "Launch campaign" at bounding box center [577, 12] width 78 height 15
